Goal: Ask a question: Seek information or help from site administrators or community

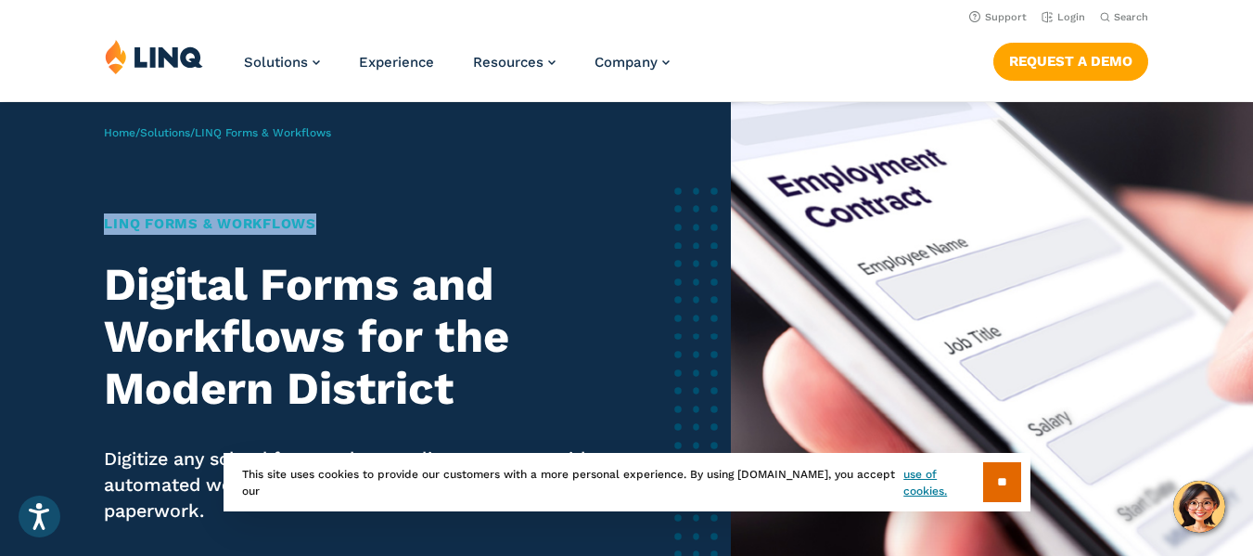
drag, startPoint x: 99, startPoint y: 219, endPoint x: 762, endPoint y: 69, distance: 679.3
click at [334, 226] on div "Home / Solutions / LINQ Forms & Workflows LINQ Forms & Workflows Digital Forms …" at bounding box center [365, 402] width 731 height 600
click at [1009, 17] on link "Support" at bounding box center [999, 17] width 58 height 12
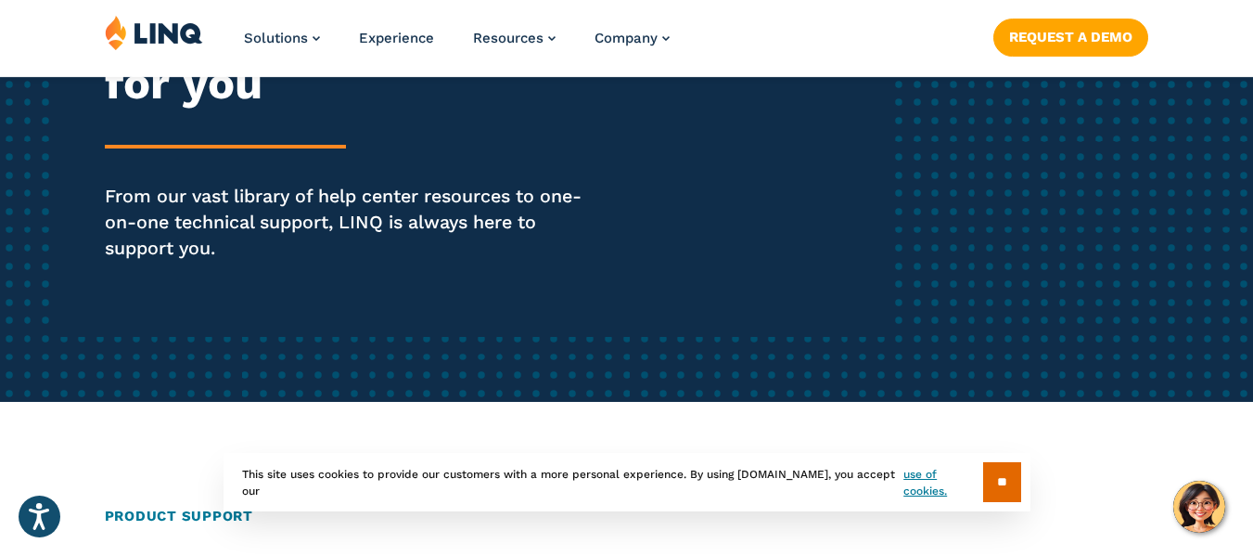
scroll to position [371, 0]
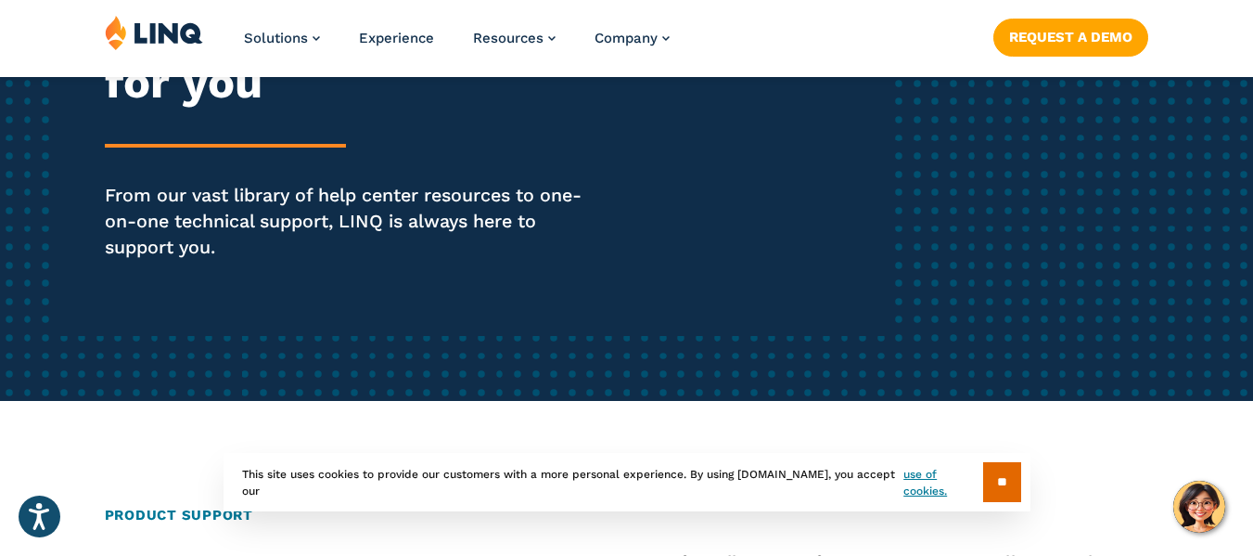
drag, startPoint x: 986, startPoint y: 485, endPoint x: 949, endPoint y: 473, distance: 39.0
click at [983, 482] on input "**" at bounding box center [1002, 482] width 38 height 40
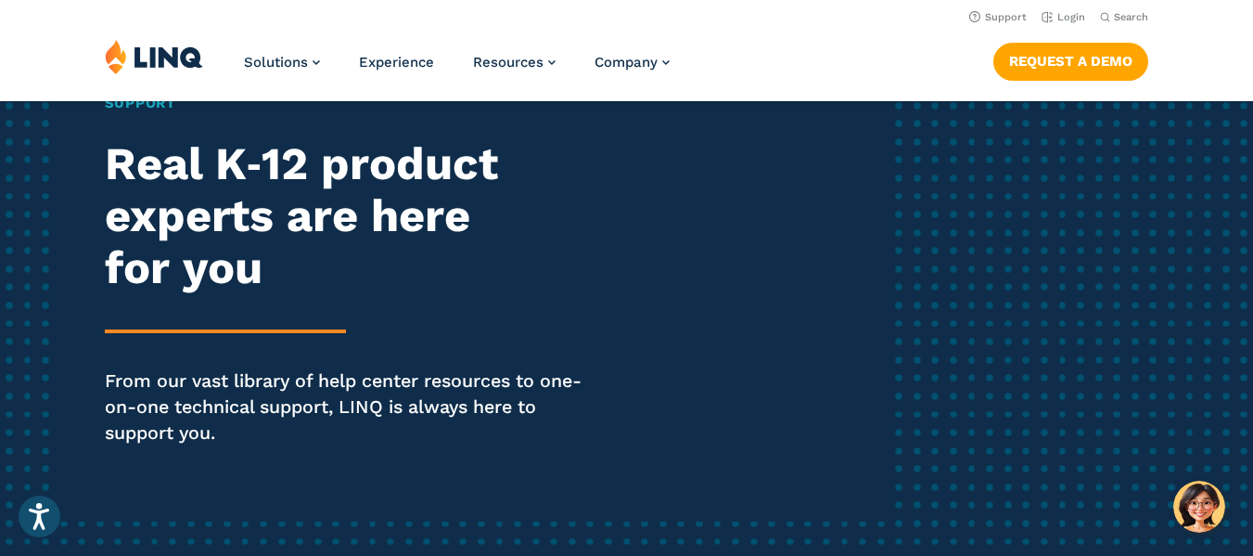
scroll to position [0, 0]
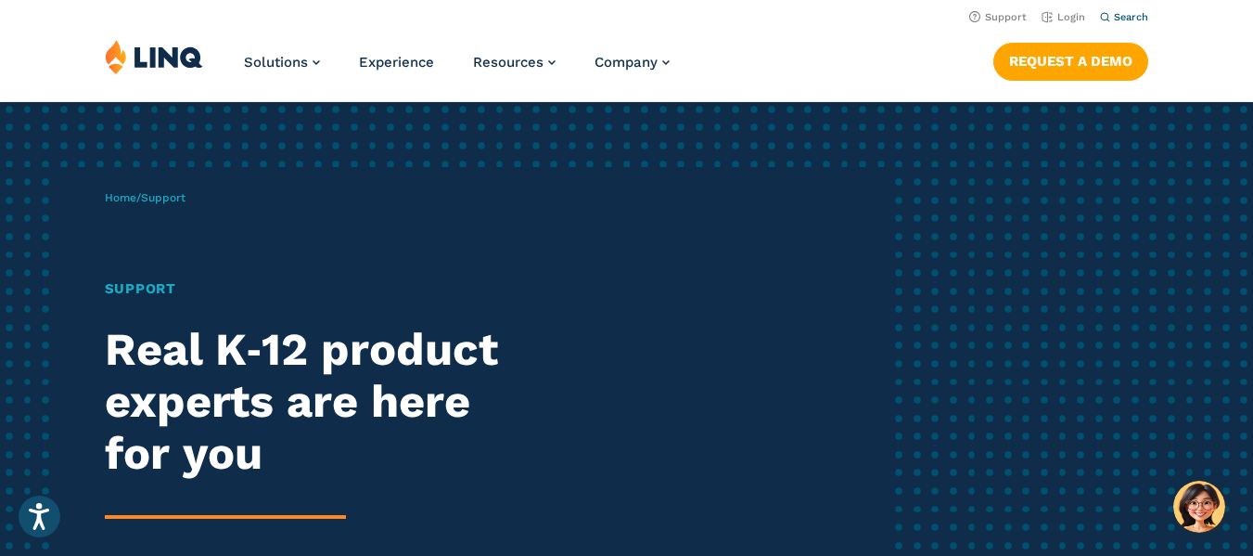
click at [1108, 16] on icon "Open Search Bar" at bounding box center [1105, 17] width 10 height 10
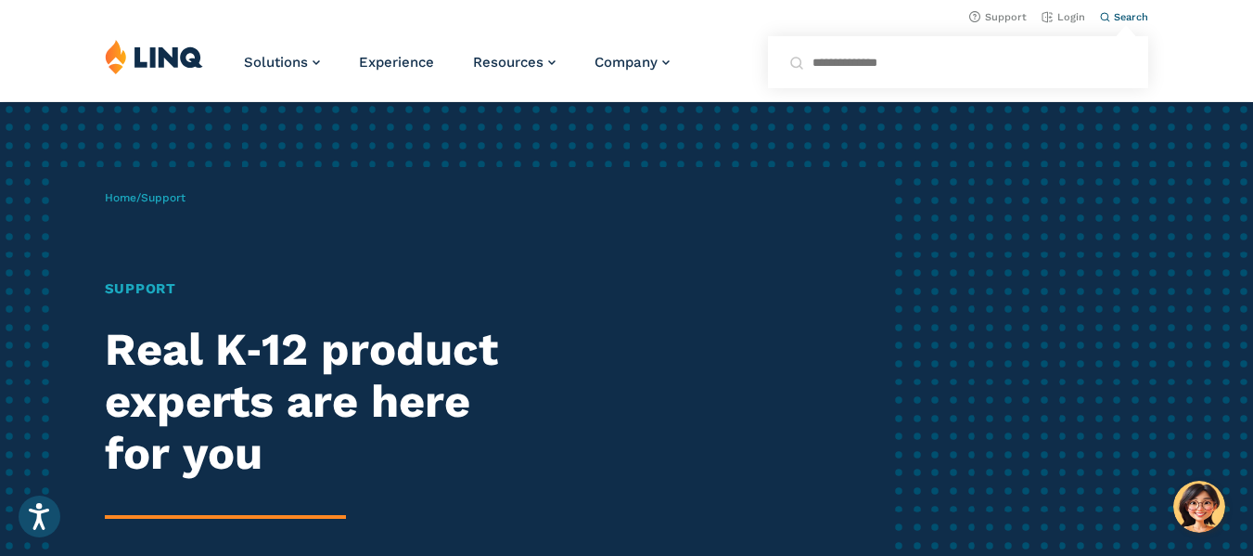
click at [834, 65] on input "Search for:" at bounding box center [959, 62] width 336 height 19
type input "**********"
click at [1125, 50] on button "Submit Search" at bounding box center [1125, 50] width 1 height 1
